Goal: Task Accomplishment & Management: Manage account settings

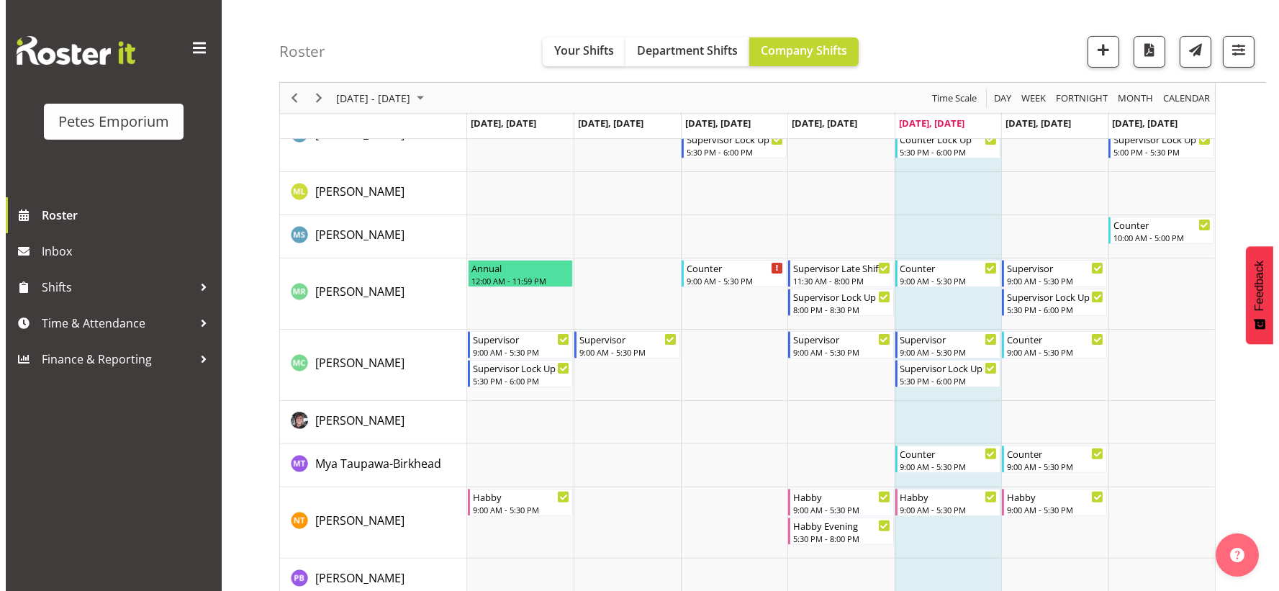
scroll to position [1039, 0]
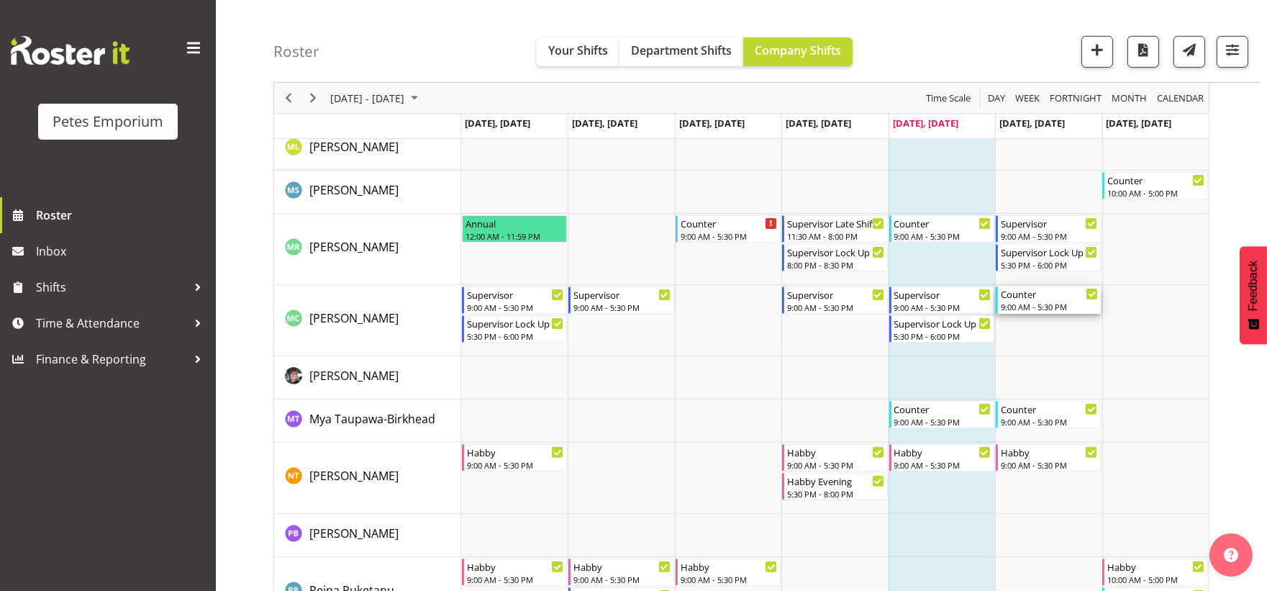
click at [1031, 299] on div "Counter" at bounding box center [1049, 293] width 97 height 14
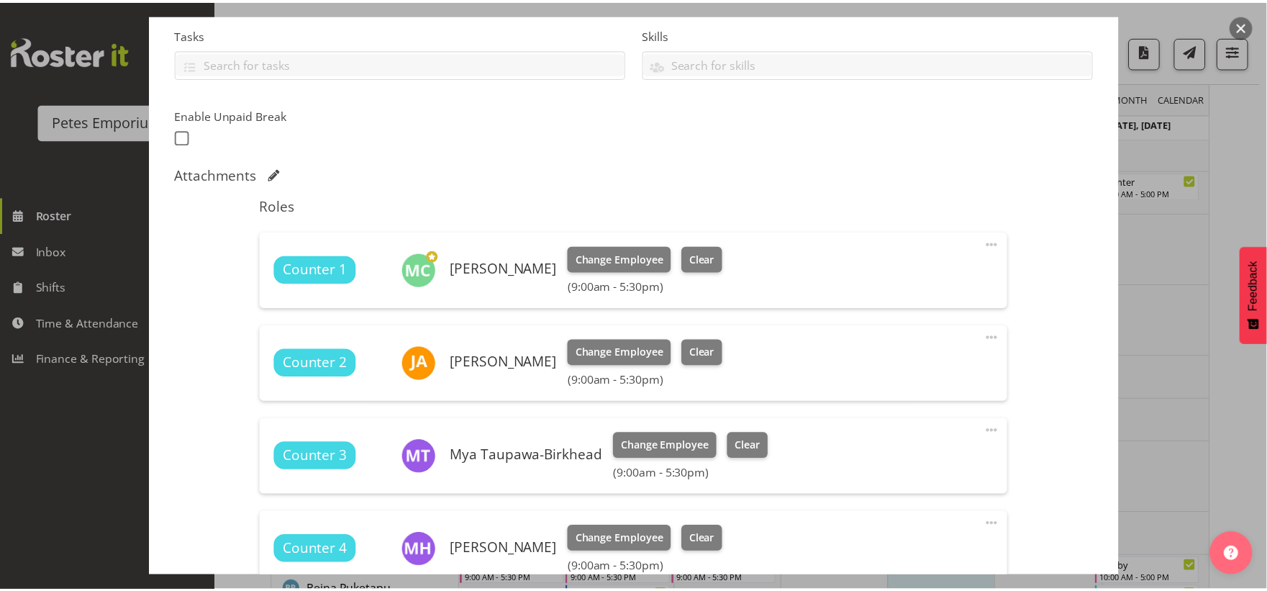
scroll to position [479, 0]
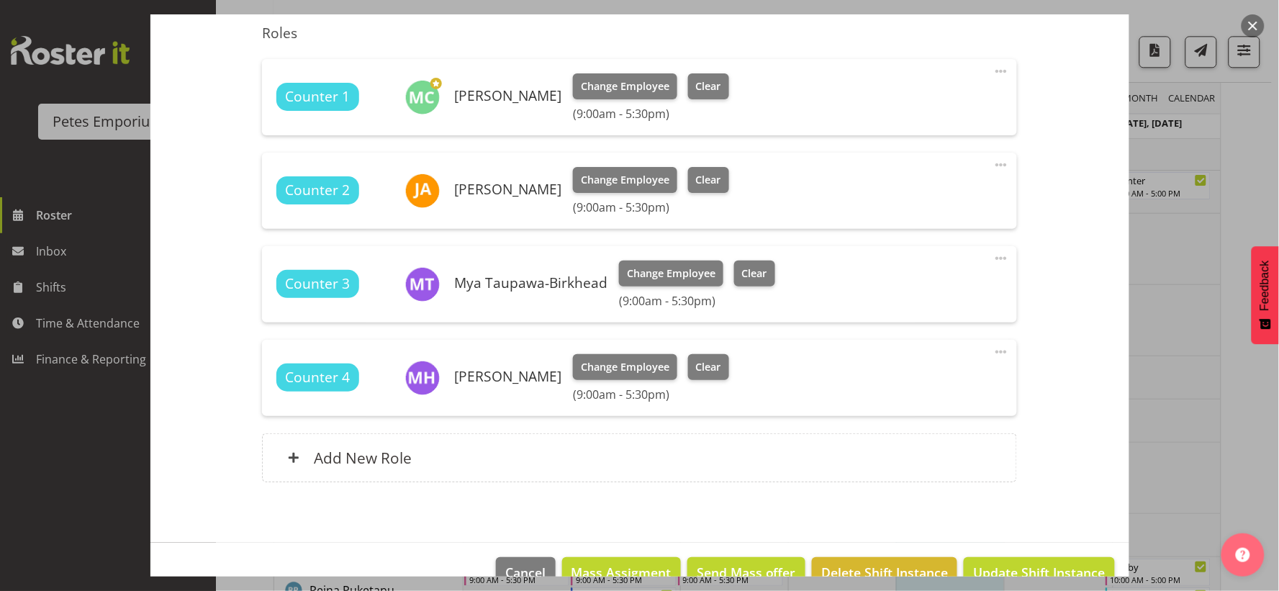
click at [1255, 26] on button "button" at bounding box center [1252, 25] width 23 height 23
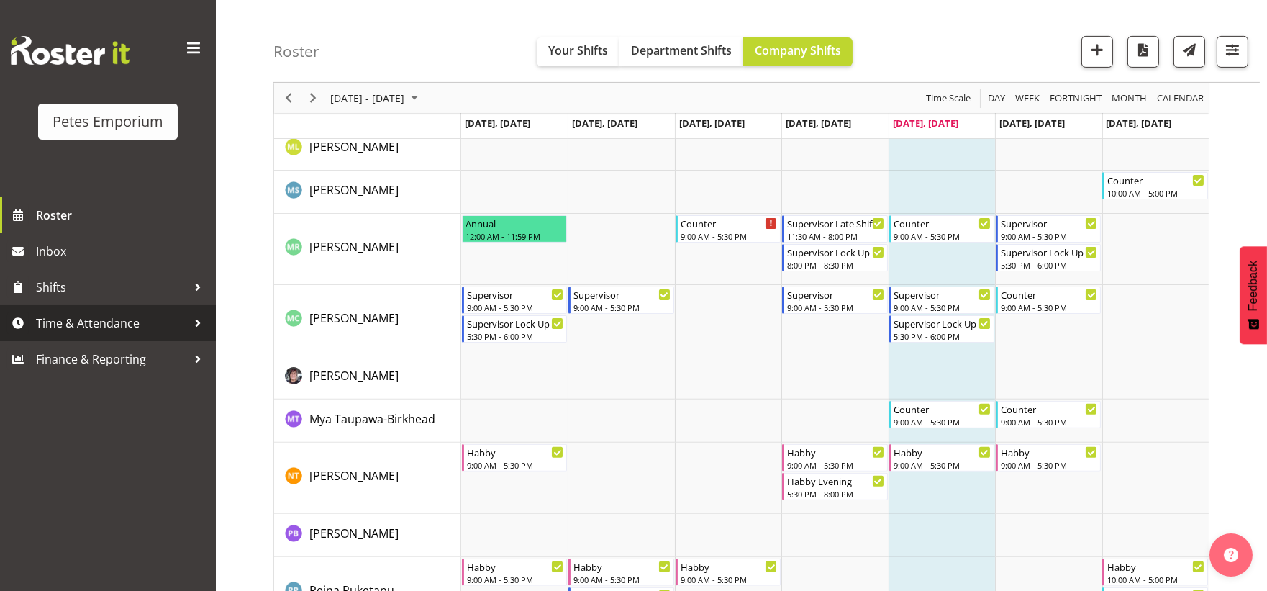
click at [147, 322] on span "Time & Attendance" at bounding box center [111, 323] width 151 height 22
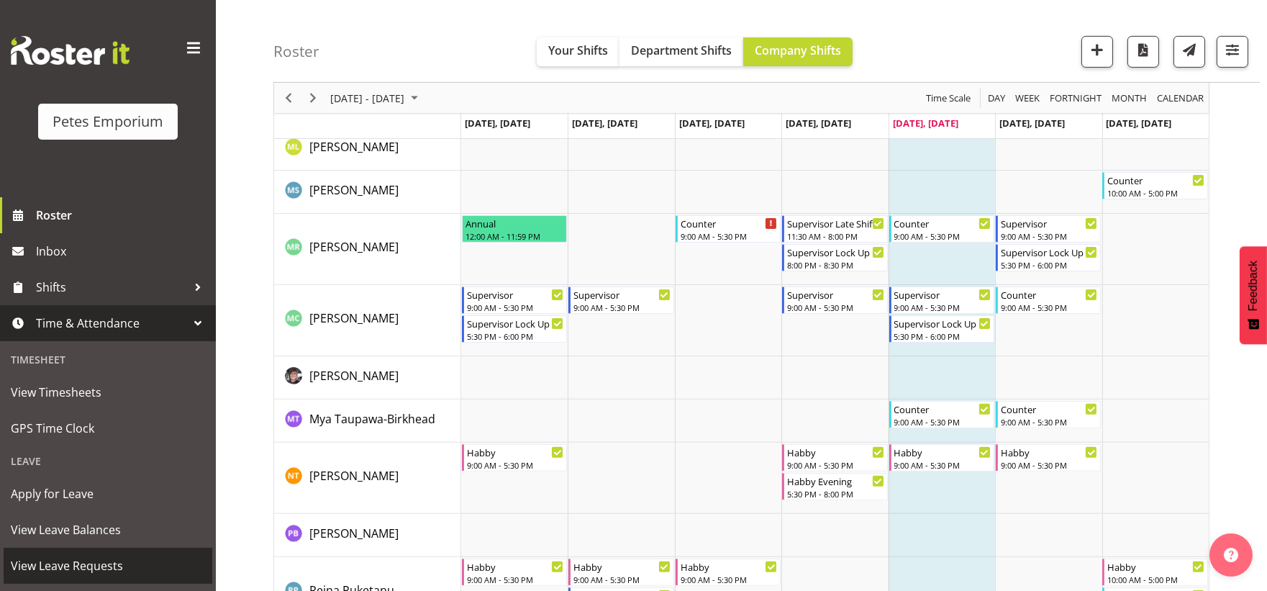
click at [106, 557] on span "View Leave Requests" at bounding box center [108, 566] width 194 height 22
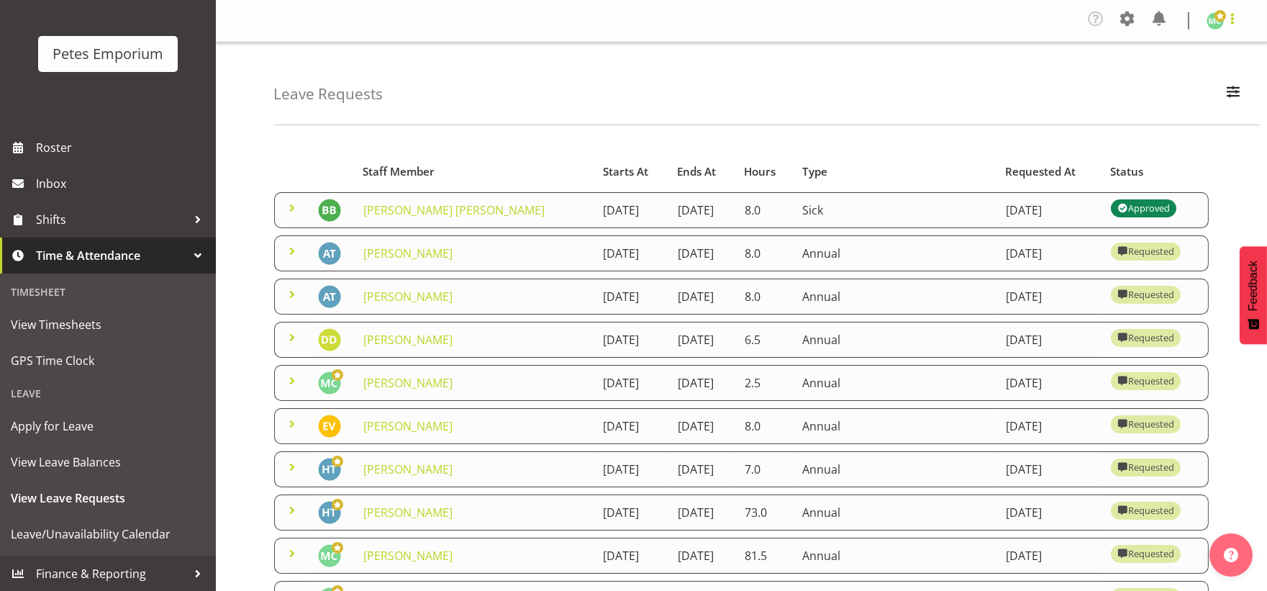
click at [1229, 20] on span at bounding box center [1232, 18] width 17 height 17
click at [1153, 78] on link "Log Out" at bounding box center [1172, 79] width 138 height 26
